Goal: Find specific page/section: Find specific page/section

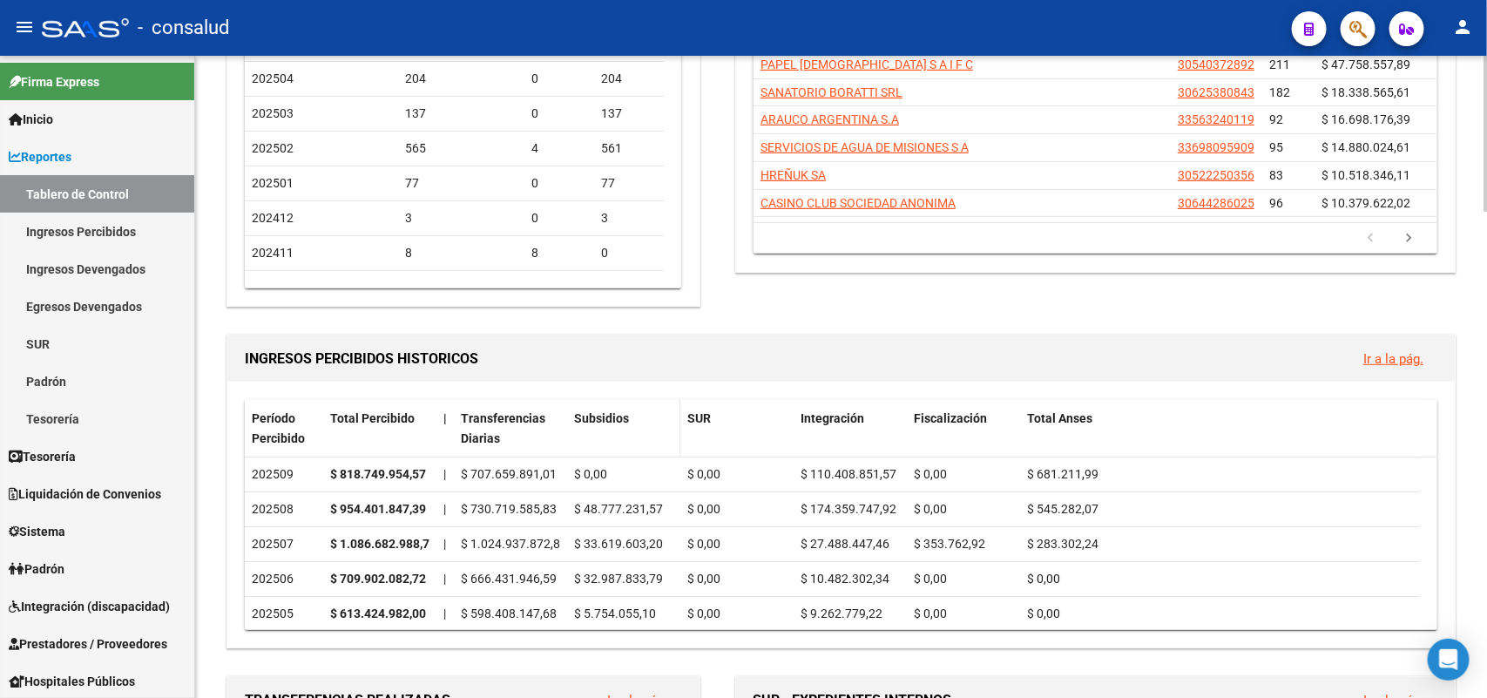
scroll to position [327, 0]
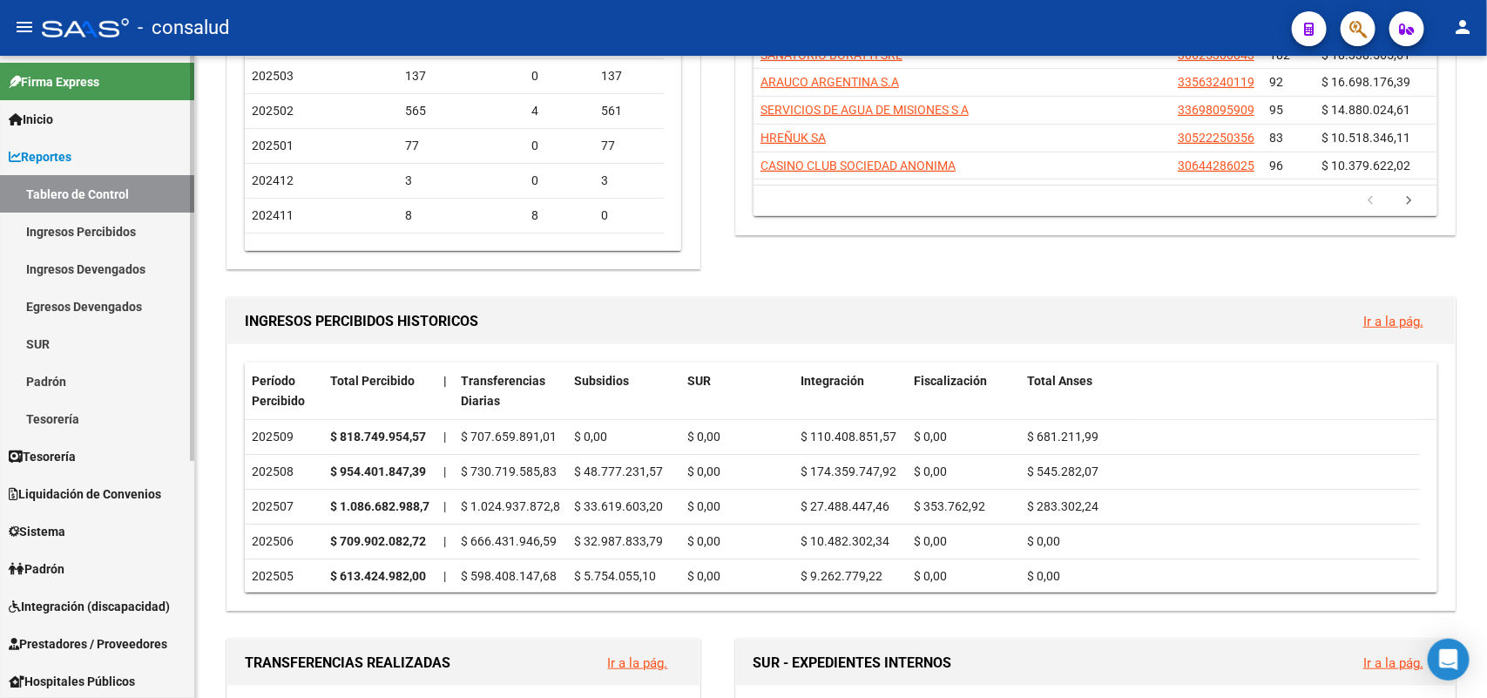
click at [112, 231] on link "Ingresos Percibidos" at bounding box center [97, 231] width 194 height 37
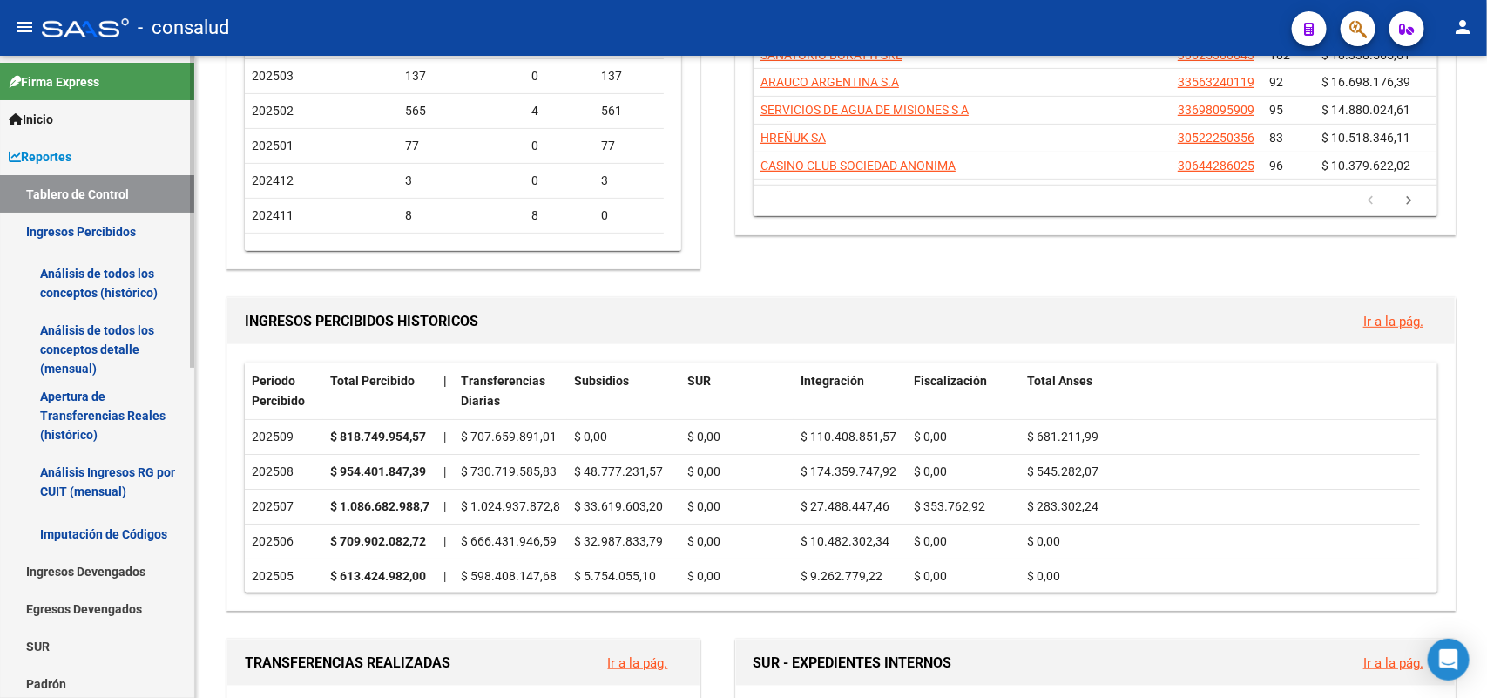
click at [116, 270] on link "Análisis de todos los conceptos (histórico)" at bounding box center [97, 283] width 194 height 66
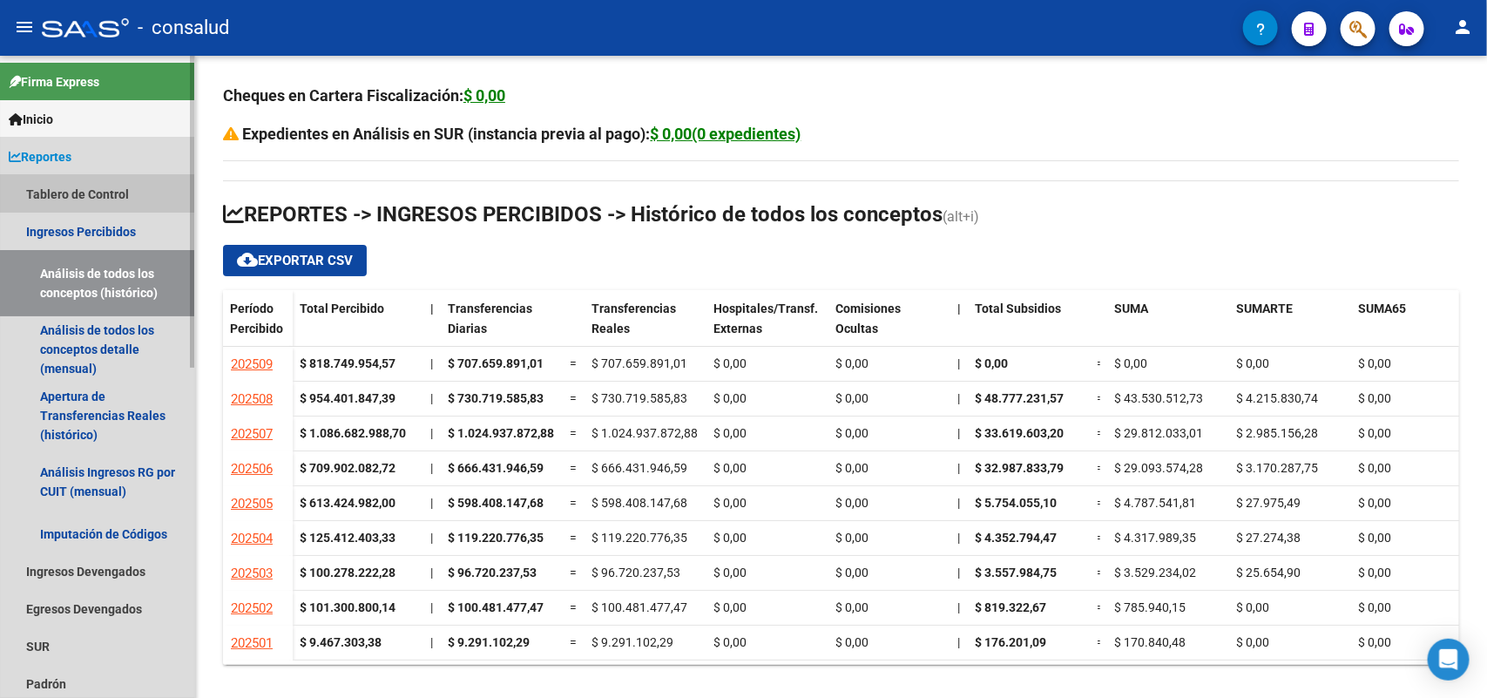
click at [91, 190] on link "Tablero de Control" at bounding box center [97, 193] width 194 height 37
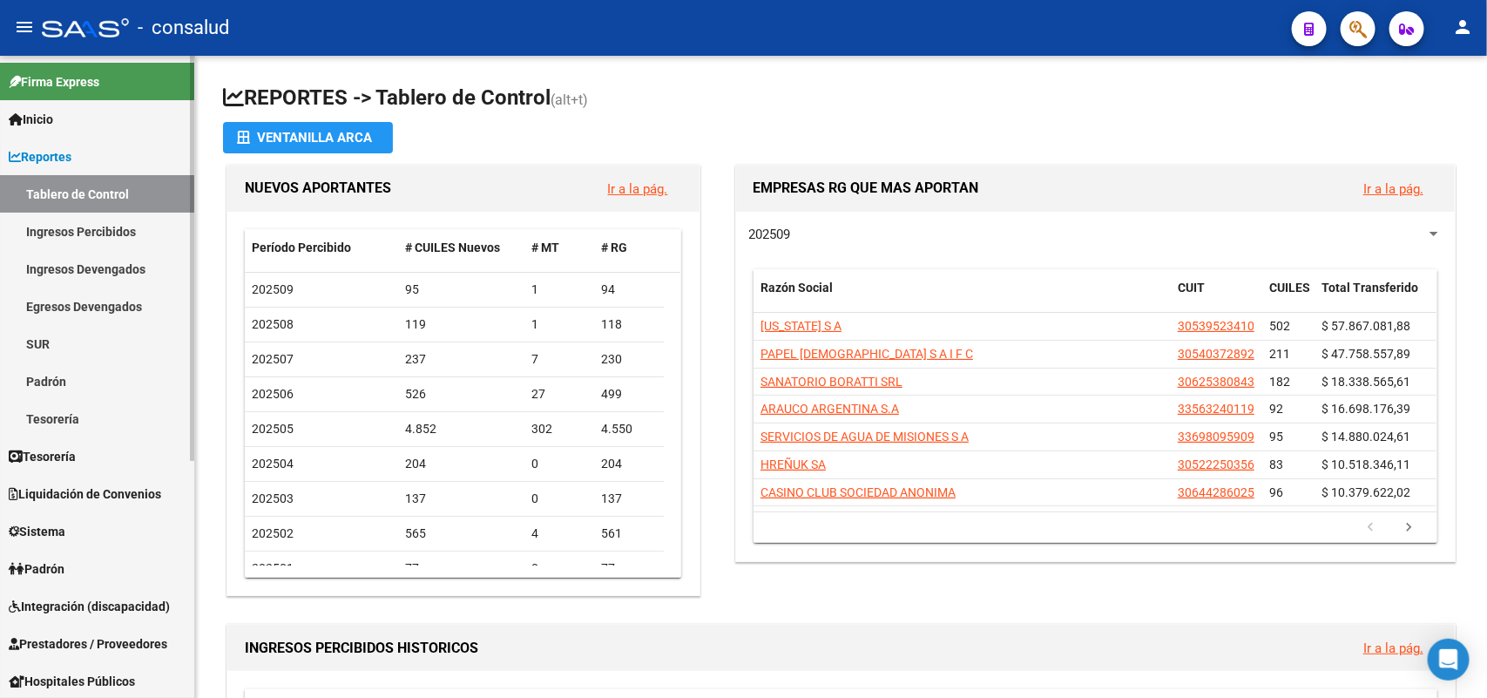
click at [97, 306] on link "Egresos Devengados" at bounding box center [97, 305] width 194 height 37
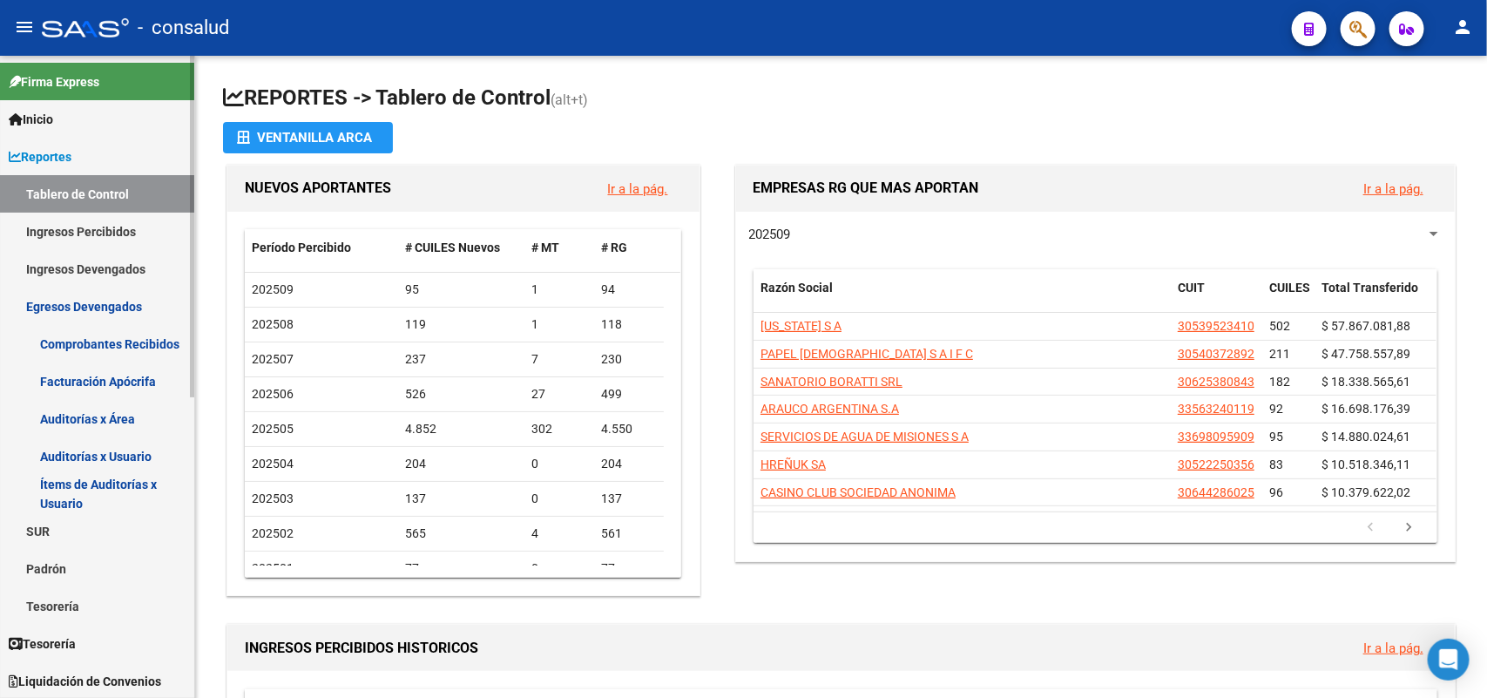
click at [96, 345] on link "Comprobantes Recibidos" at bounding box center [97, 343] width 194 height 37
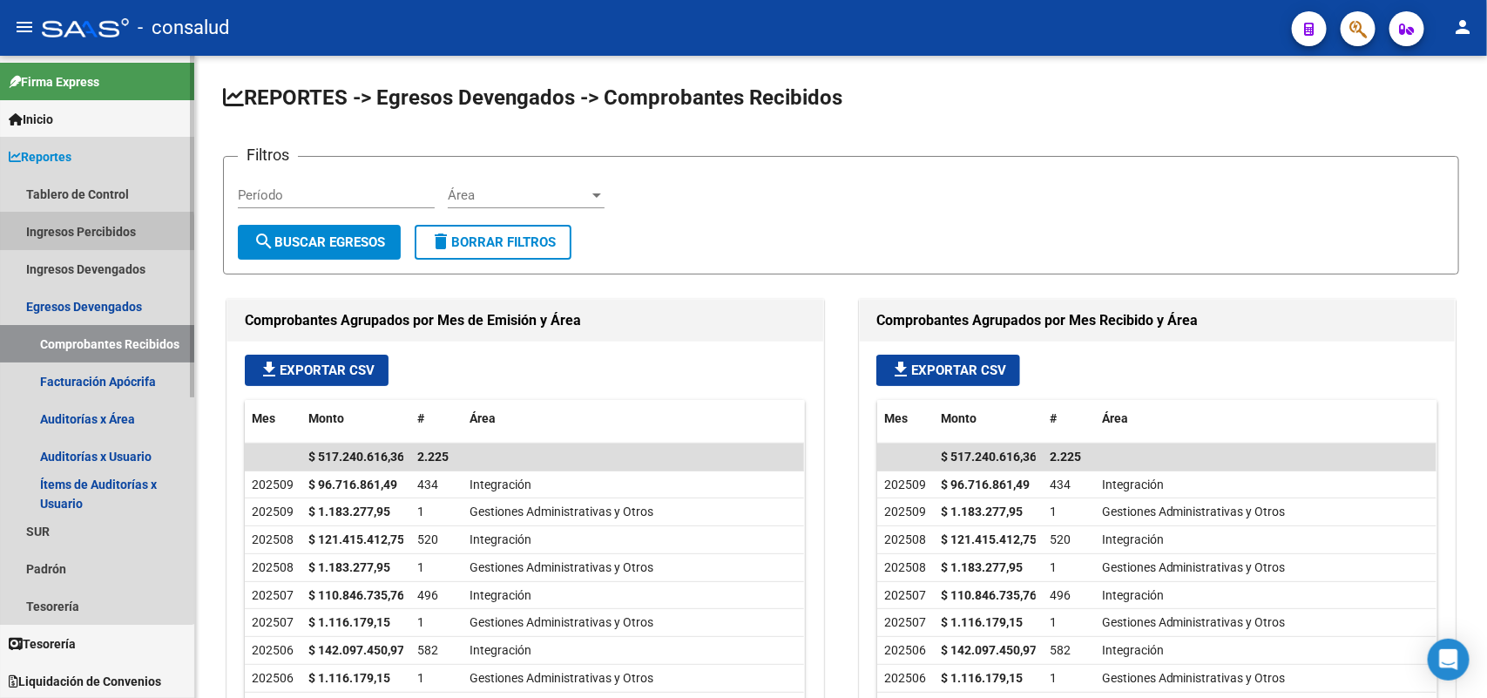
click at [72, 235] on link "Ingresos Percibidos" at bounding box center [97, 231] width 194 height 37
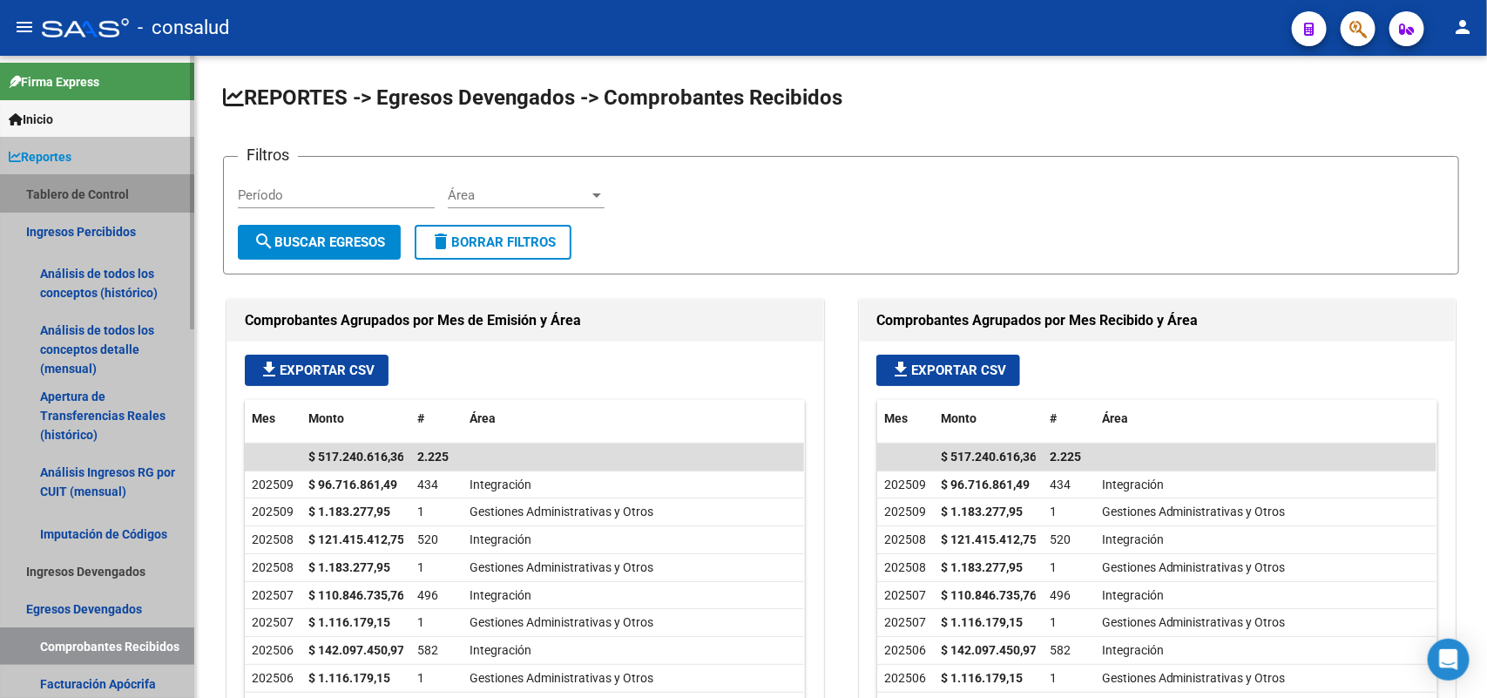
click at [83, 189] on link "Tablero de Control" at bounding box center [97, 193] width 194 height 37
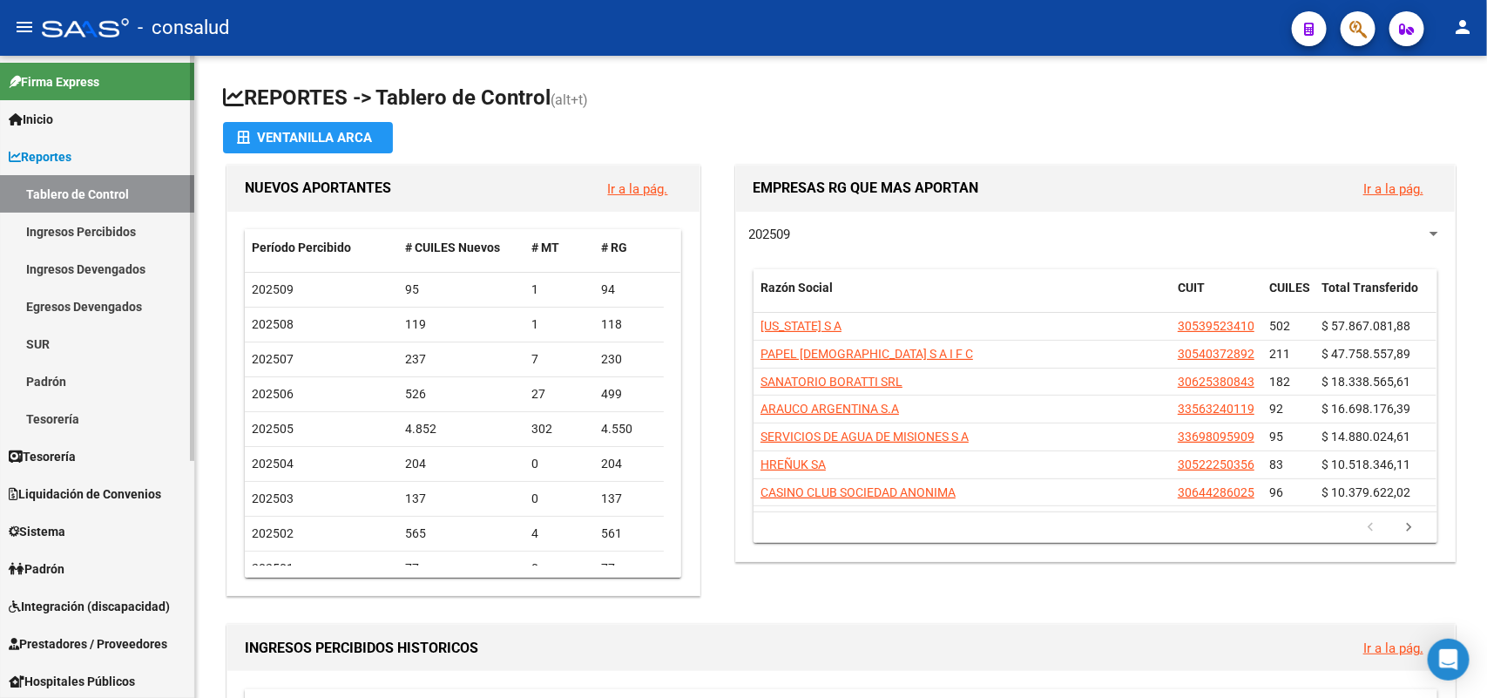
click at [105, 267] on link "Ingresos Devengados" at bounding box center [97, 268] width 194 height 37
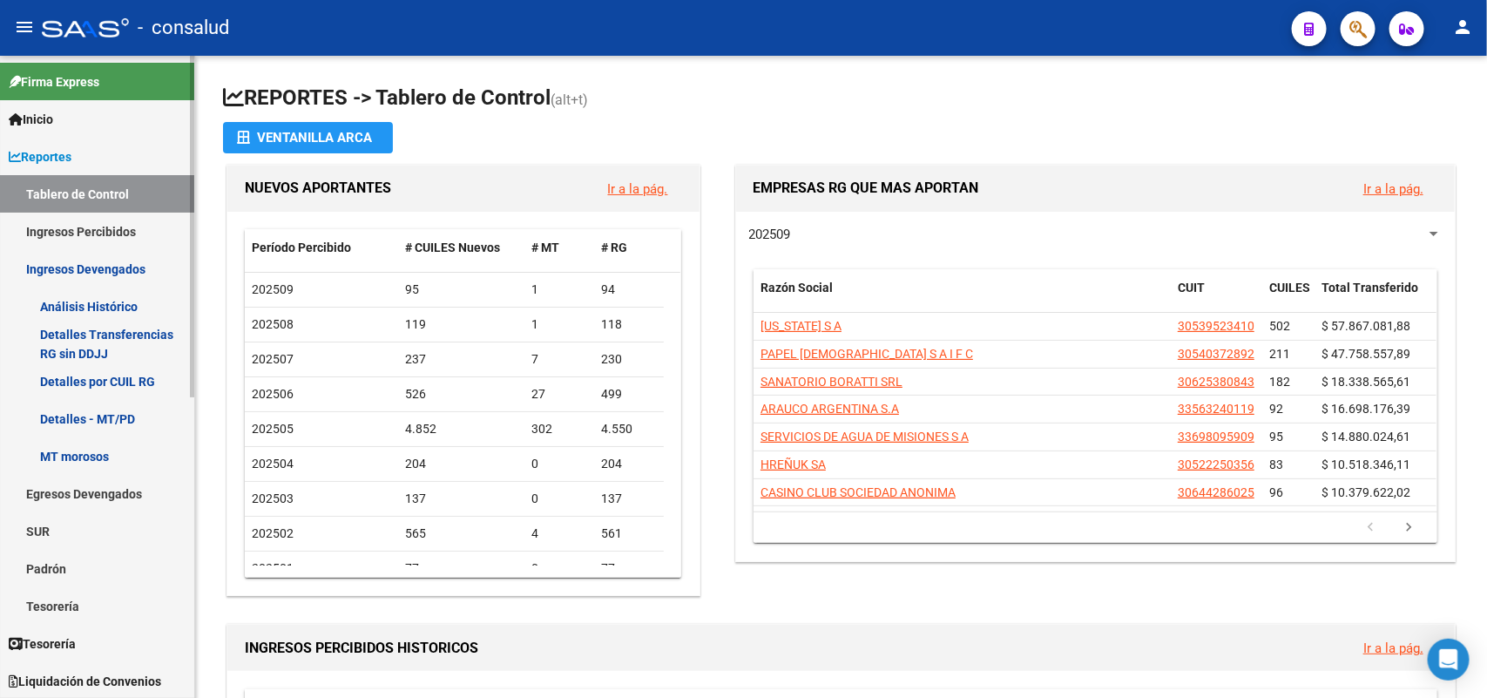
click at [105, 308] on link "Análisis Histórico" at bounding box center [97, 305] width 194 height 37
